Goal: Transaction & Acquisition: Purchase product/service

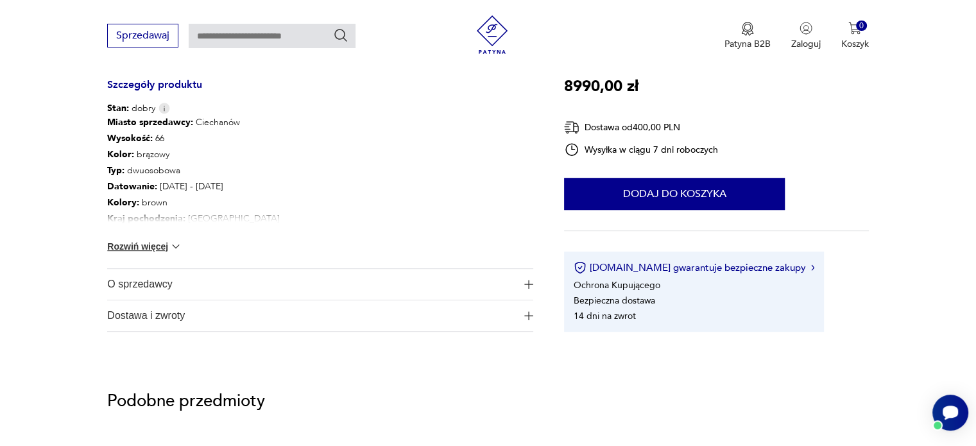
scroll to position [706, 0]
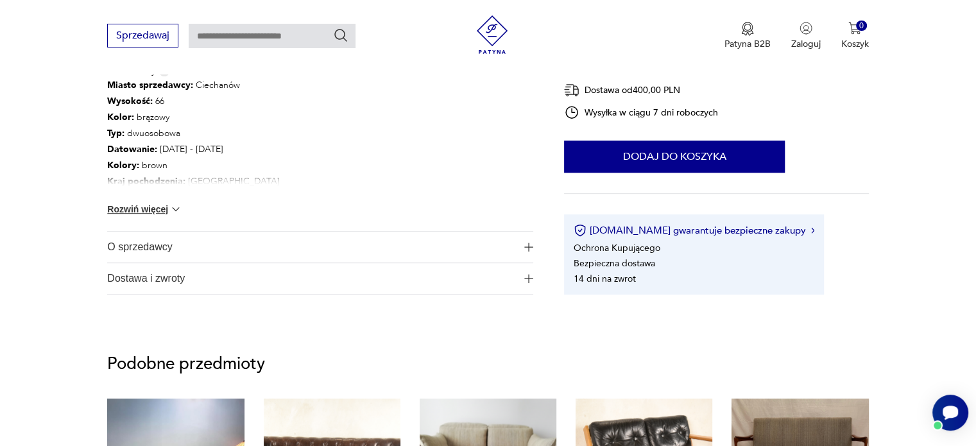
click at [199, 252] on span "O sprzedawcy" at bounding box center [311, 247] width 408 height 31
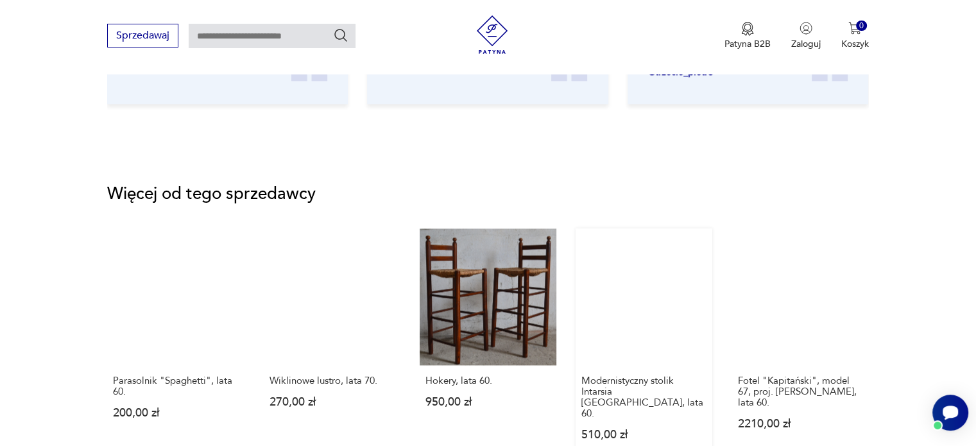
scroll to position [1733, 0]
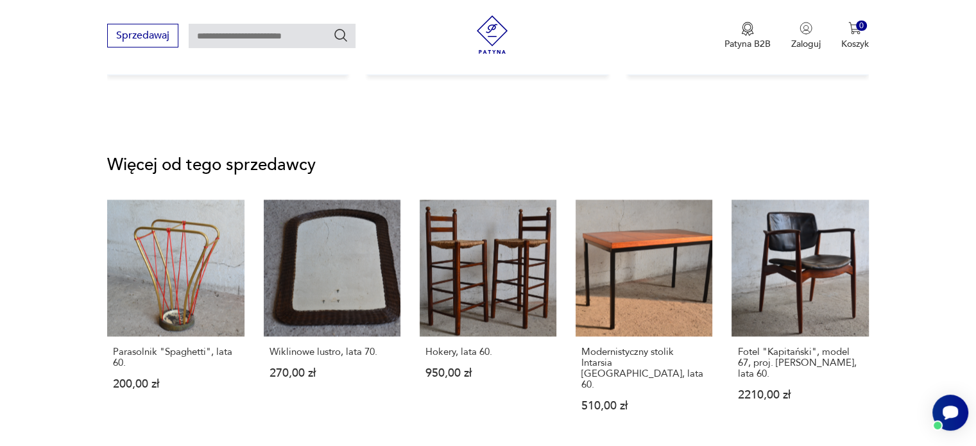
drag, startPoint x: 783, startPoint y: 425, endPoint x: 783, endPoint y: 418, distance: 7.1
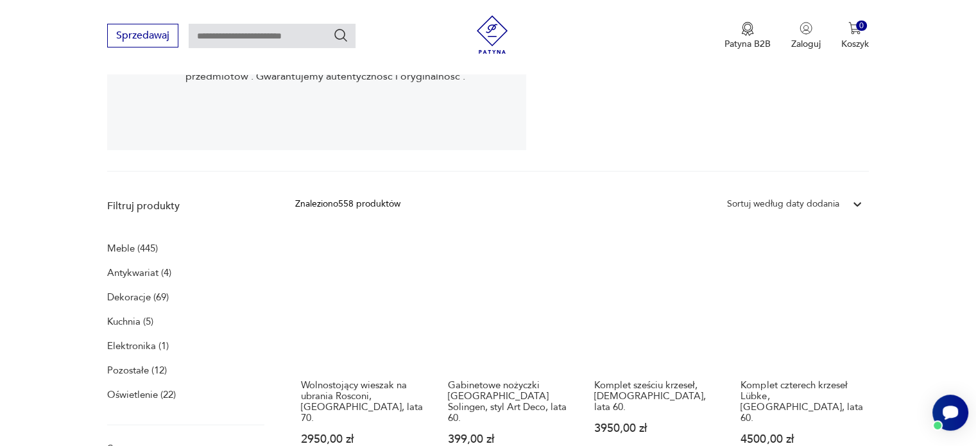
scroll to position [264, 0]
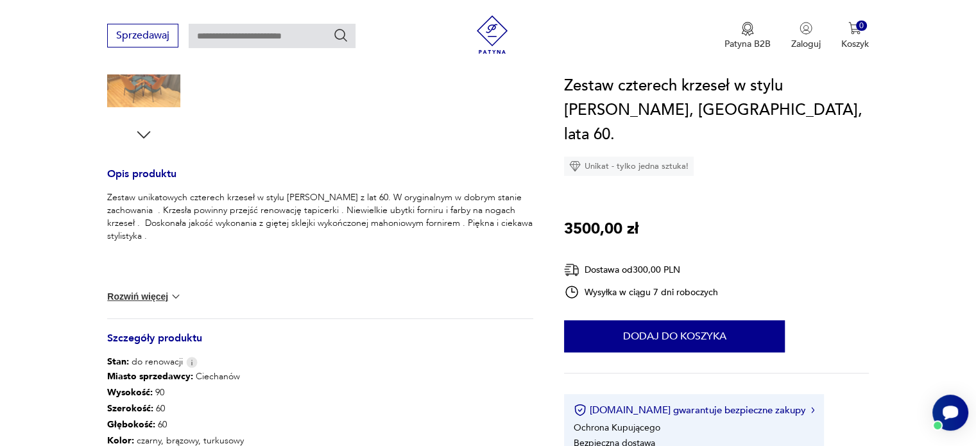
scroll to position [449, 0]
